Goal: Information Seeking & Learning: Learn about a topic

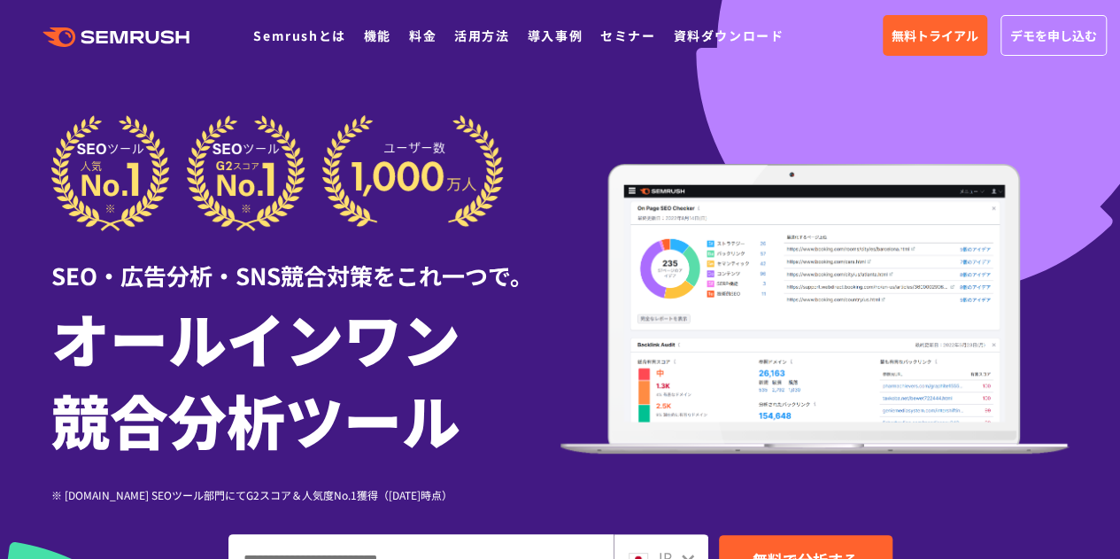
click at [374, 47] on div ".cls {fill: #FF642D;} .cls {fill: #FF642D;} Semrushとは 機能 料金 活用方法 導入事例 セミナー 資料ダウ…" at bounding box center [400, 35] width 801 height 23
click at [374, 32] on link "機能" at bounding box center [377, 36] width 27 height 18
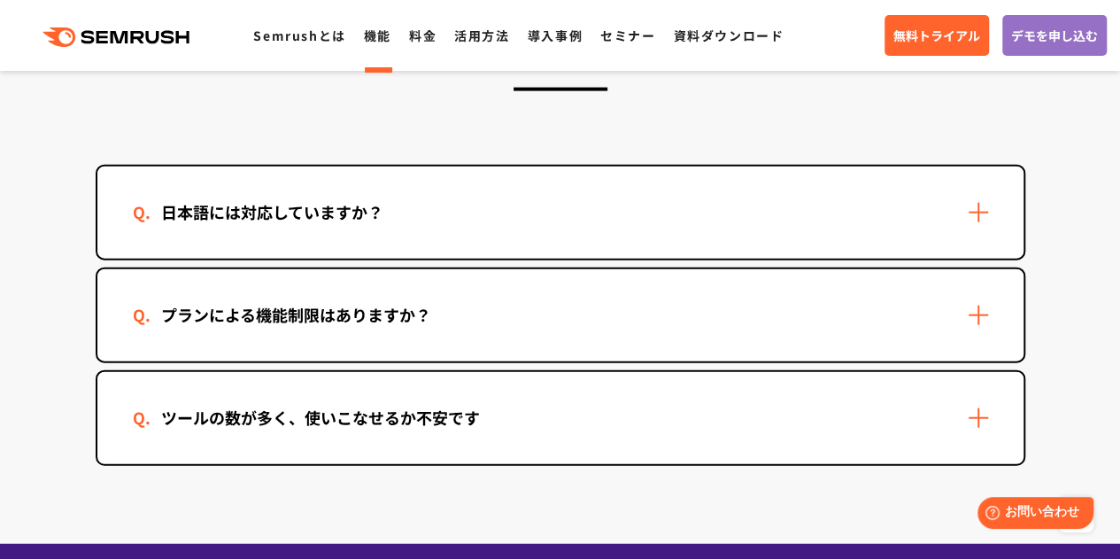
scroll to position [5312, 0]
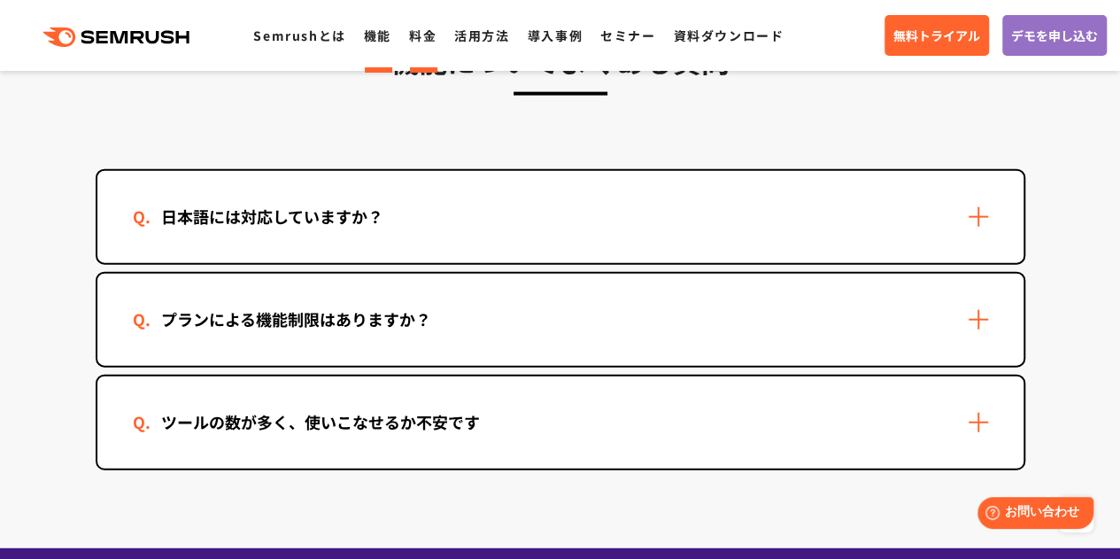
click at [418, 40] on link "料金" at bounding box center [422, 36] width 27 height 18
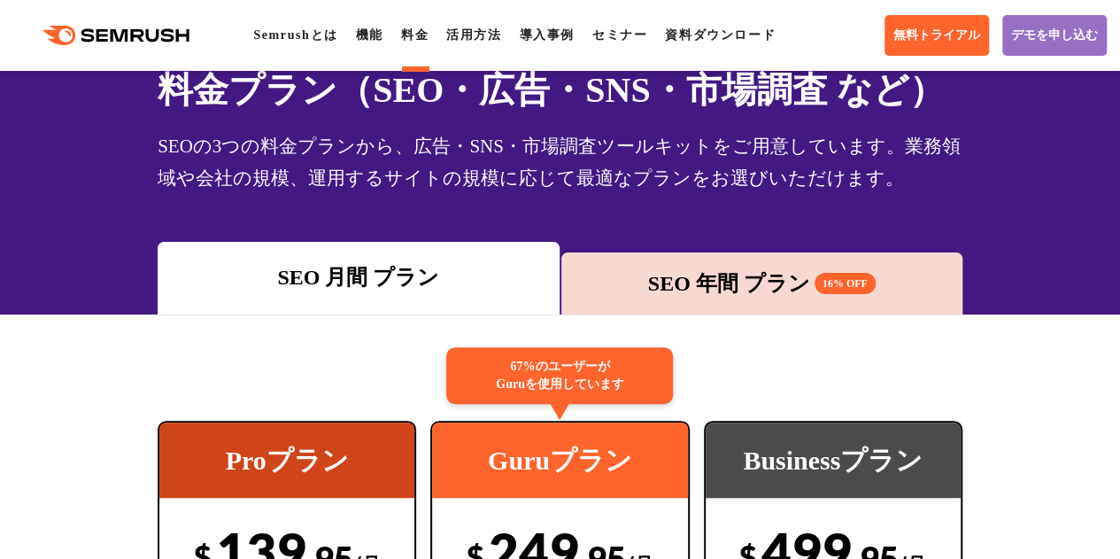
click at [741, 278] on div "SEO 年間 プラン 16% OFF" at bounding box center [761, 283] width 383 height 32
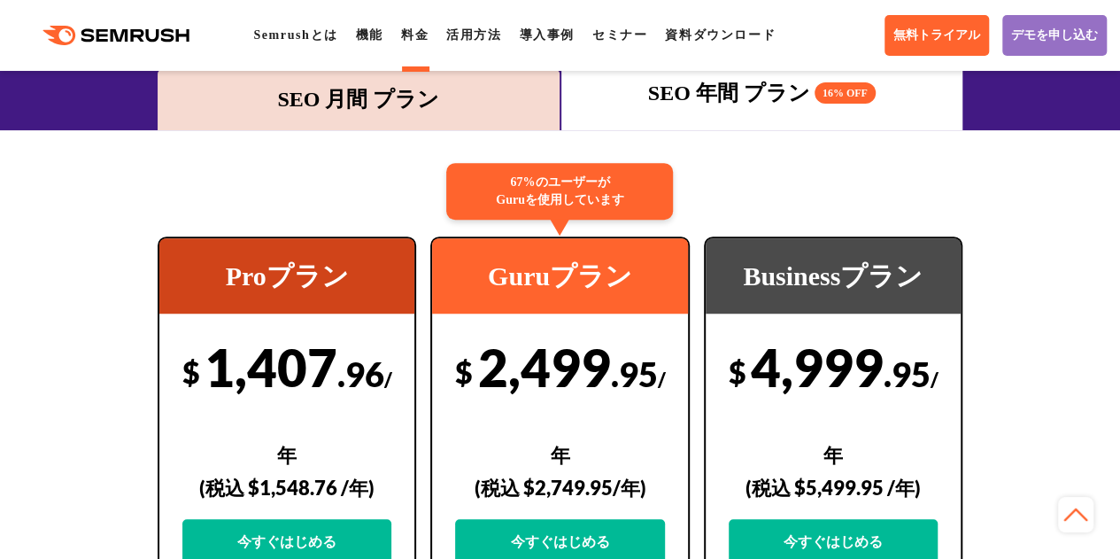
scroll to position [266, 0]
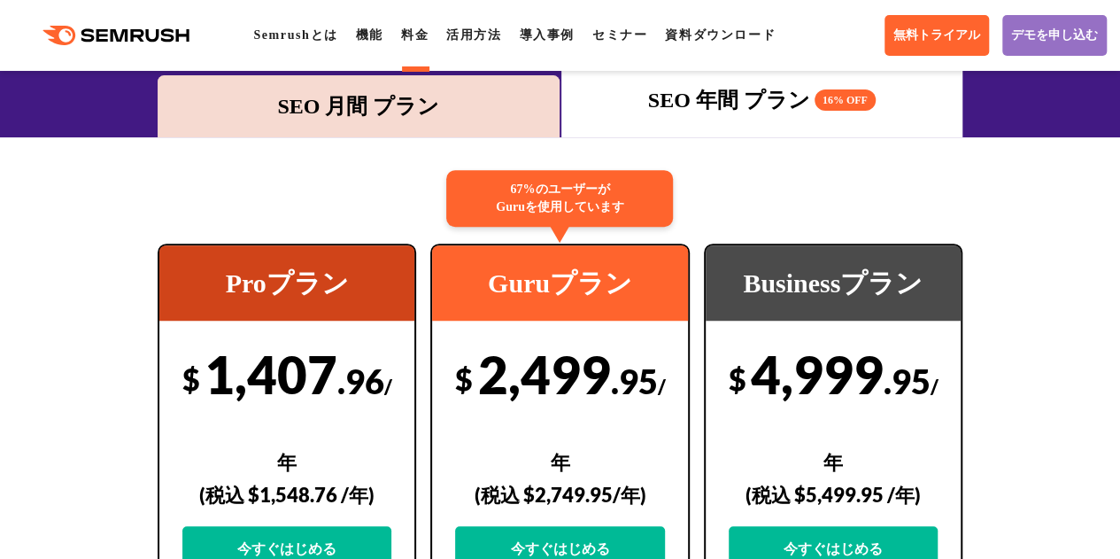
click at [326, 116] on div "SEO 月間 プラン" at bounding box center [357, 106] width 383 height 32
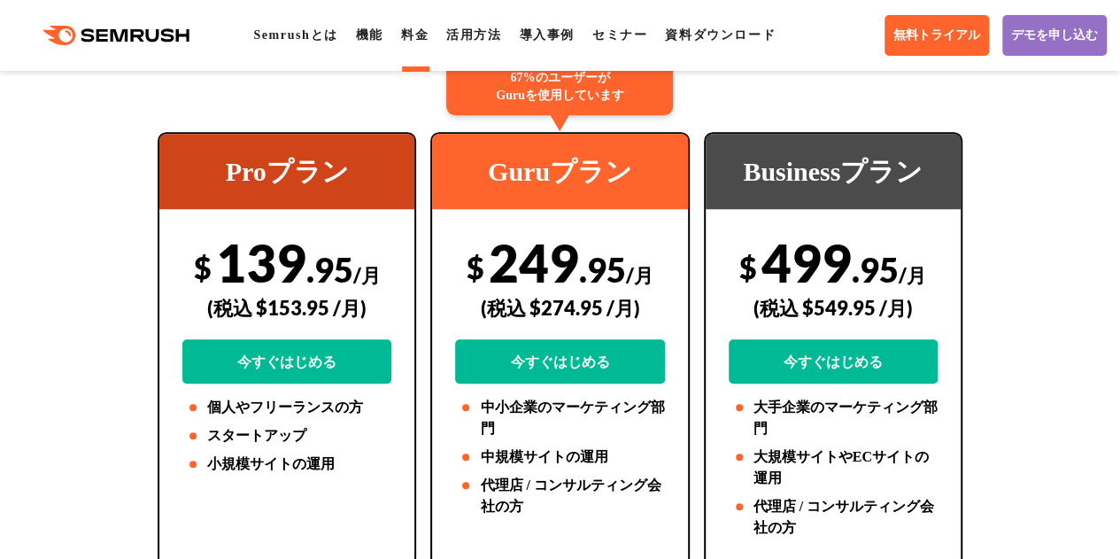
scroll to position [354, 0]
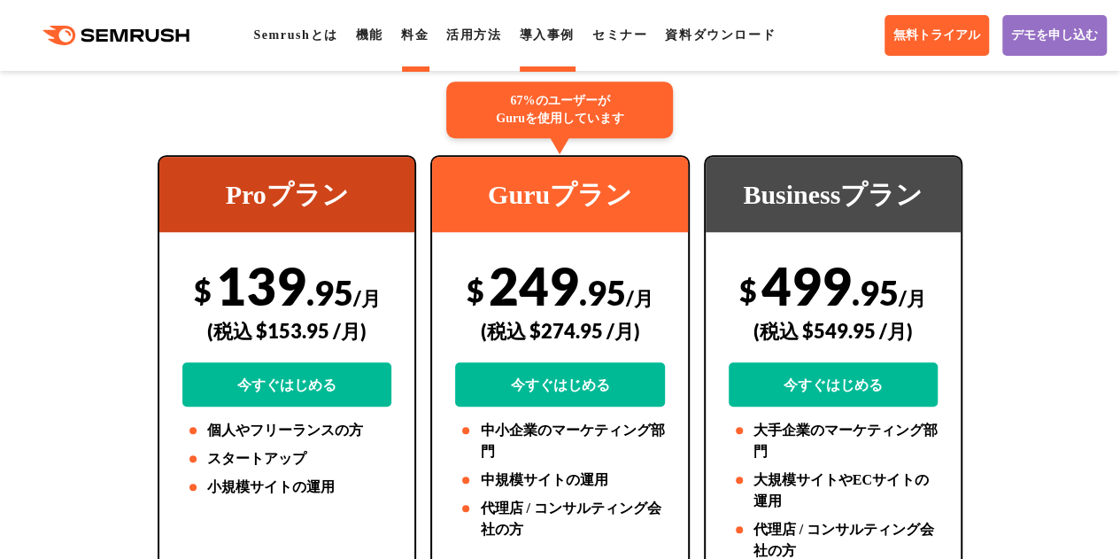
click at [565, 35] on link "導入事例" at bounding box center [546, 34] width 55 height 13
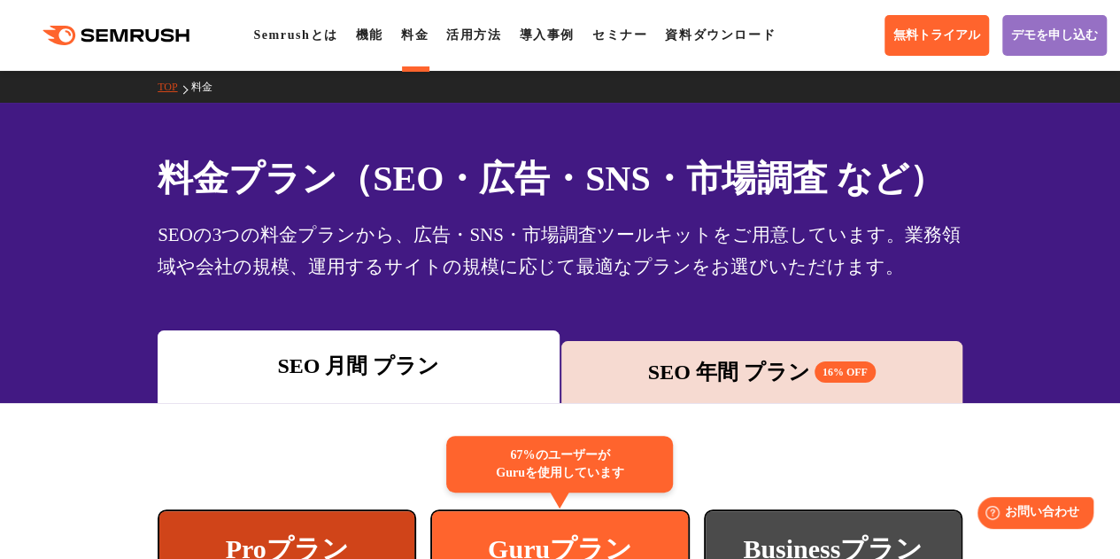
scroll to position [354, 0]
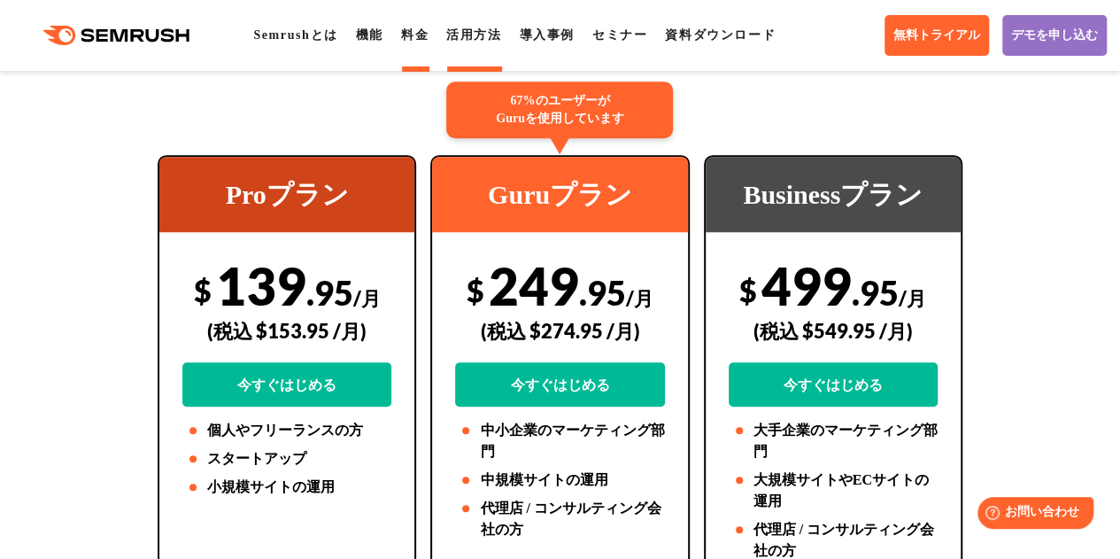
click at [478, 33] on link "活用方法" at bounding box center [473, 34] width 55 height 13
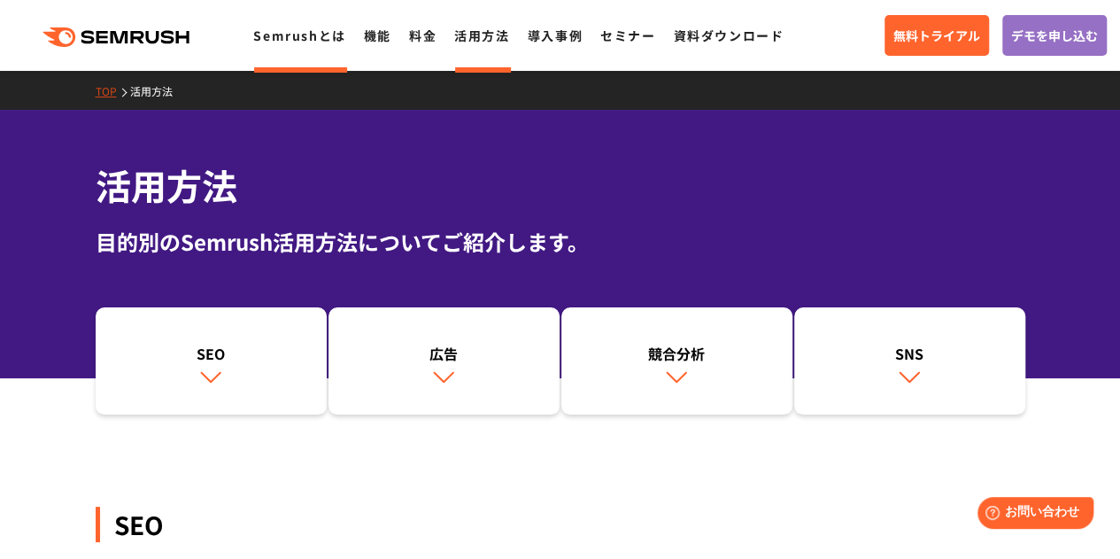
click at [260, 36] on link "Semrushとは" at bounding box center [299, 36] width 92 height 18
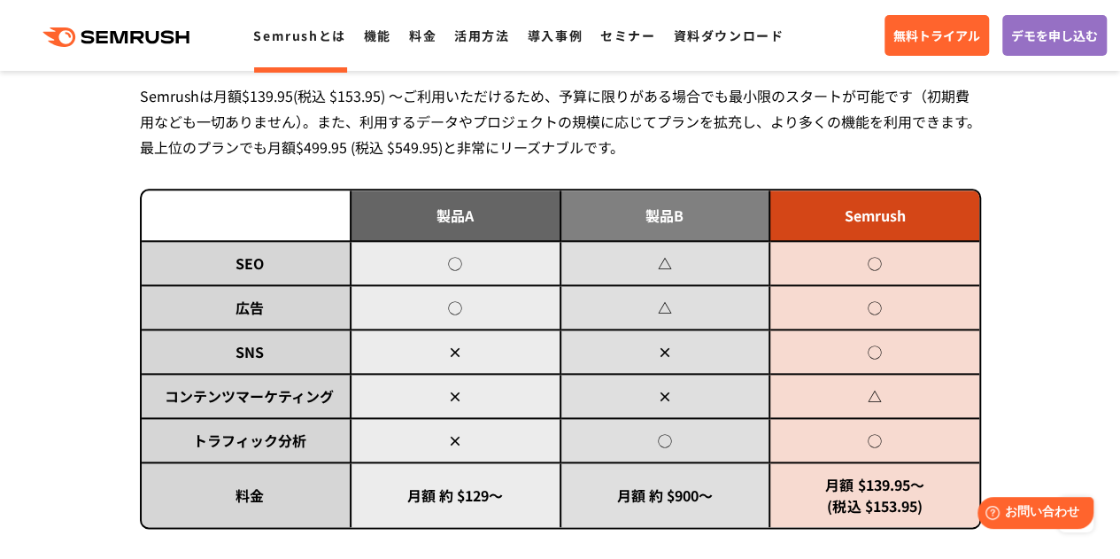
scroll to position [974, 0]
